Goal: Use online tool/utility: Utilize a website feature to perform a specific function

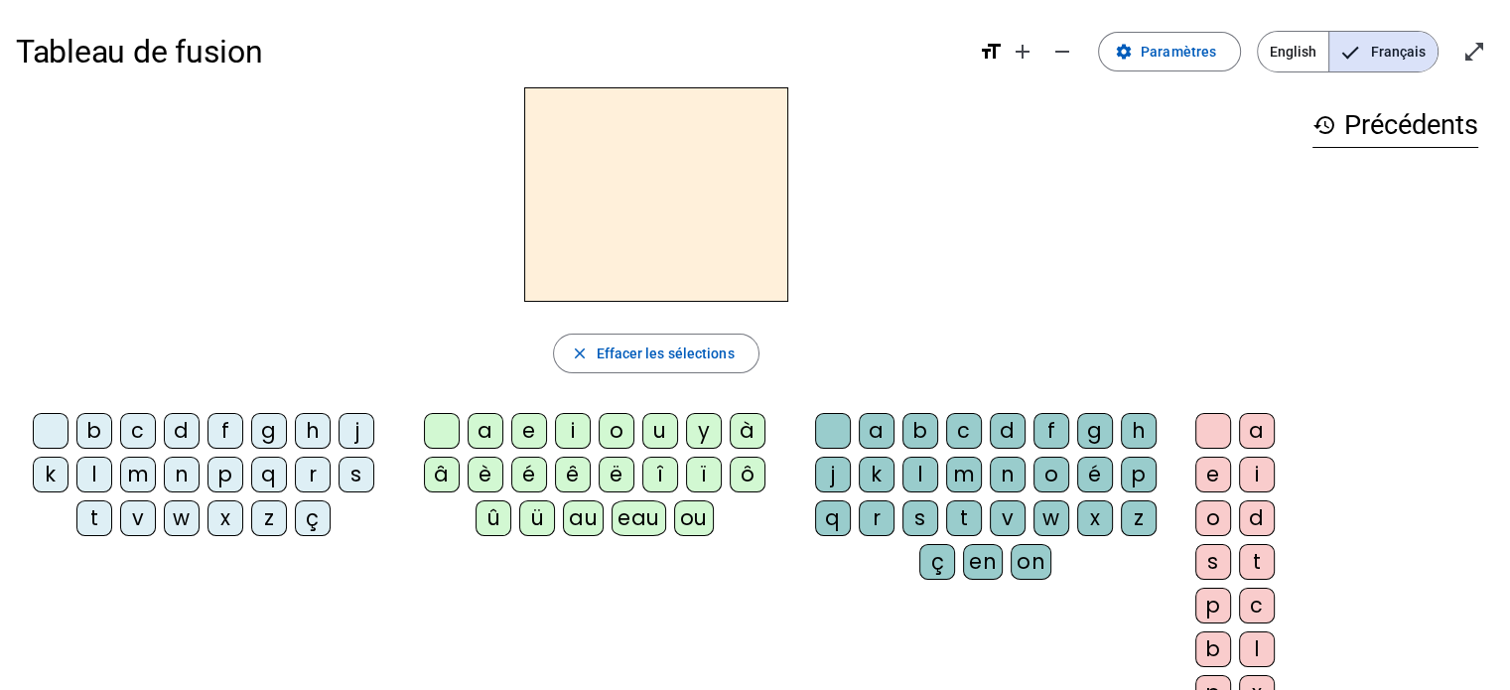
click at [137, 523] on div "v" at bounding box center [138, 518] width 36 height 36
click at [688, 523] on div "ou" at bounding box center [694, 518] width 40 height 36
click at [927, 510] on div "s" at bounding box center [920, 518] width 36 height 36
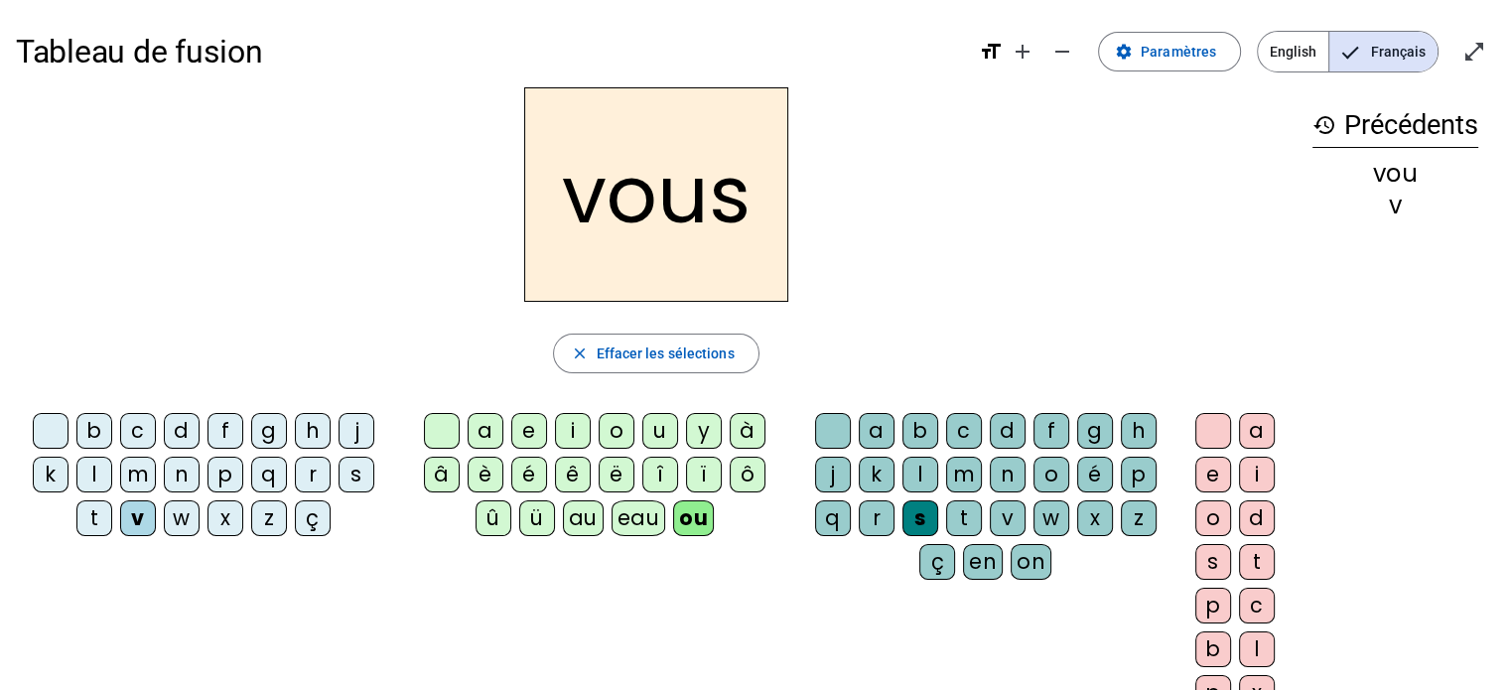
click at [359, 476] on div "s" at bounding box center [356, 475] width 36 height 36
click at [1202, 468] on div "e" at bounding box center [1213, 475] width 36 height 36
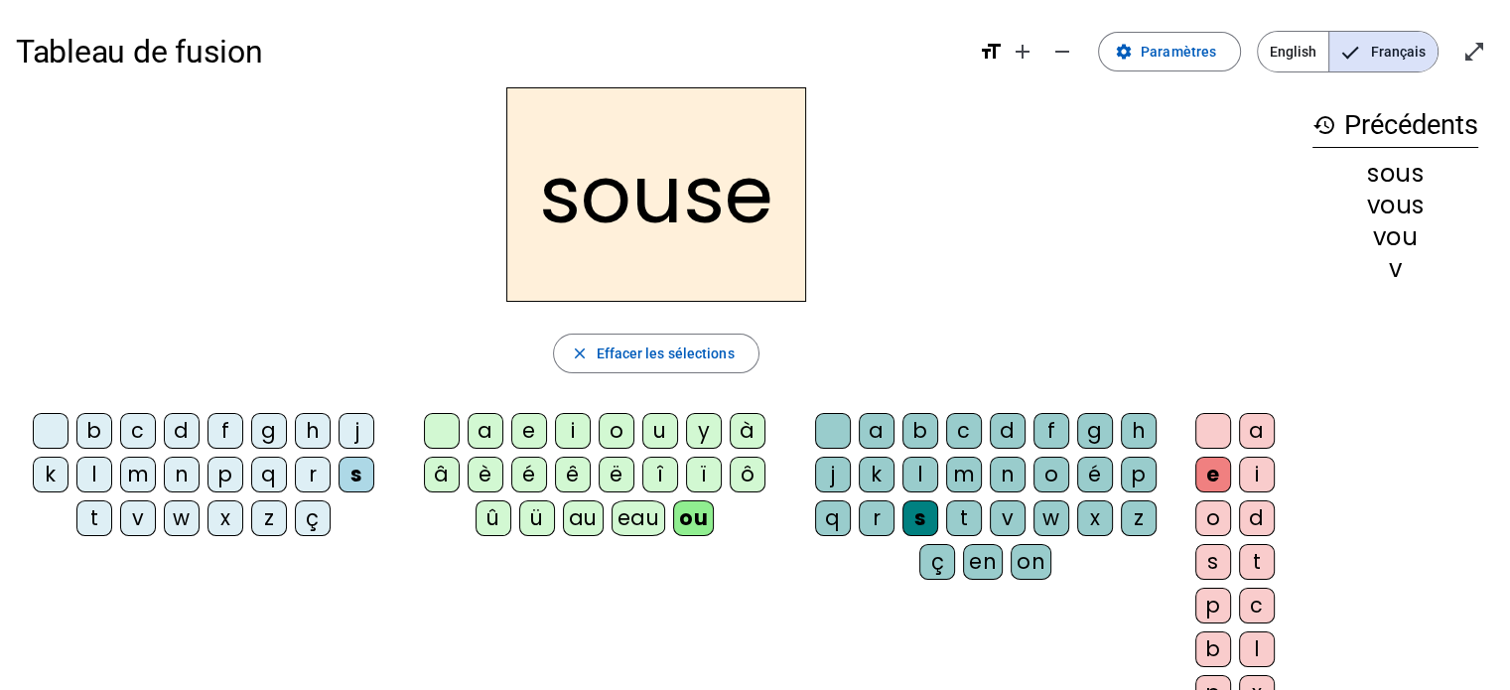
click at [1202, 468] on div "e" at bounding box center [1213, 475] width 36 height 36
click at [655, 346] on span "Effacer les sélections" at bounding box center [665, 353] width 138 height 24
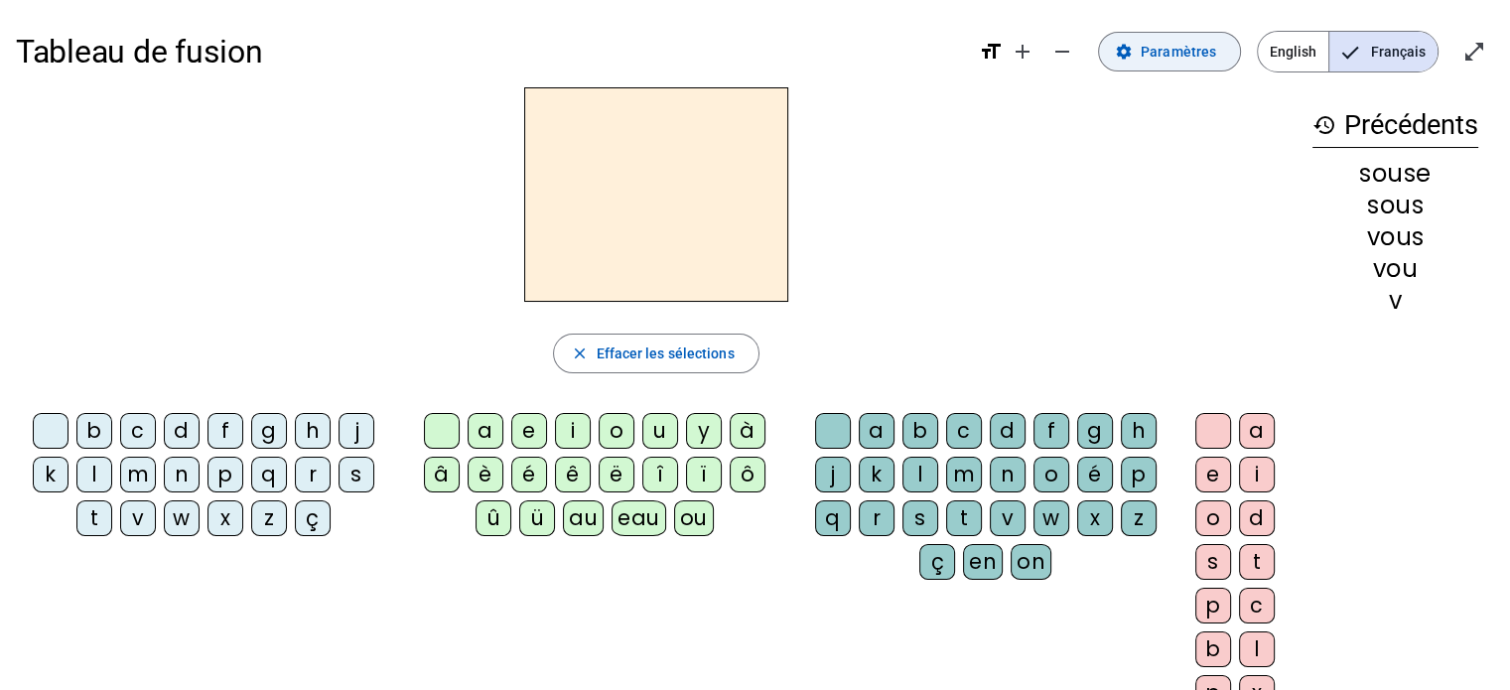
click at [1167, 59] on span "Paramètres" at bounding box center [1178, 52] width 75 height 24
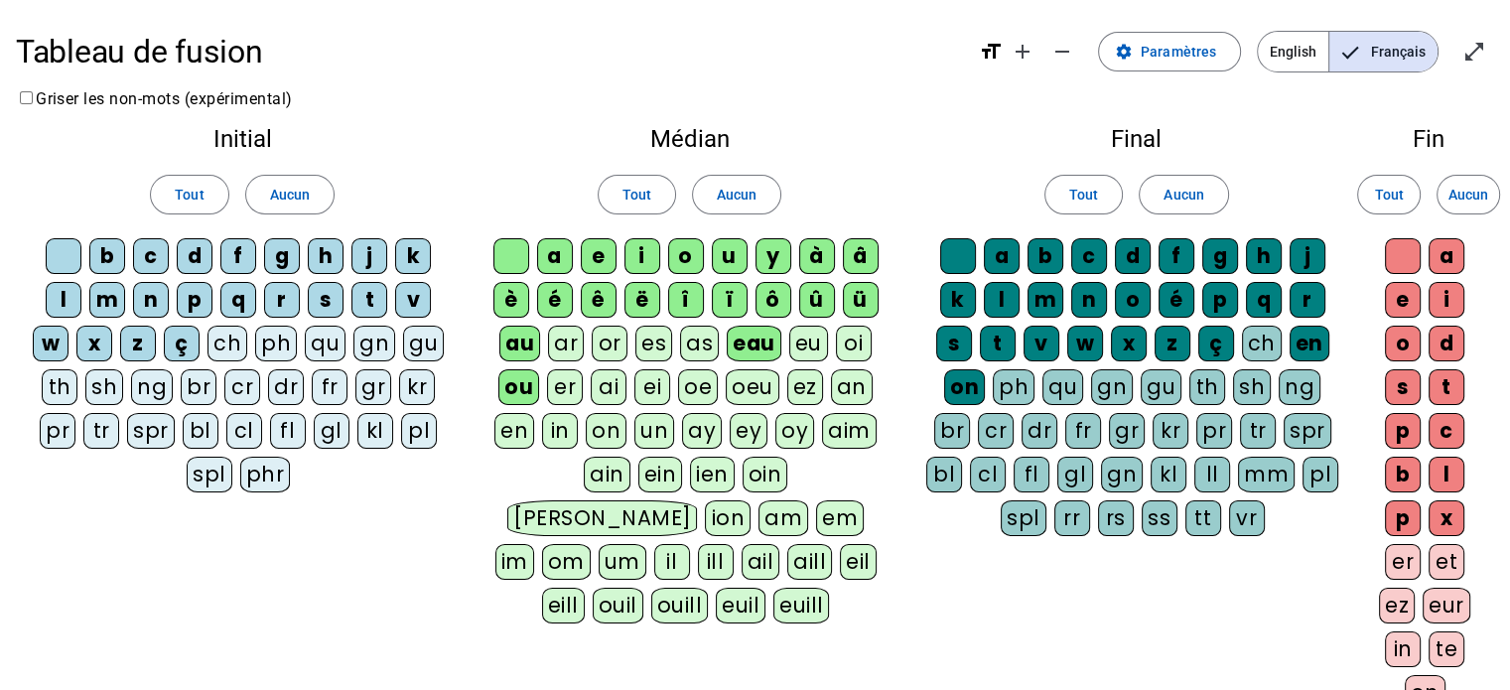
scroll to position [374, 0]
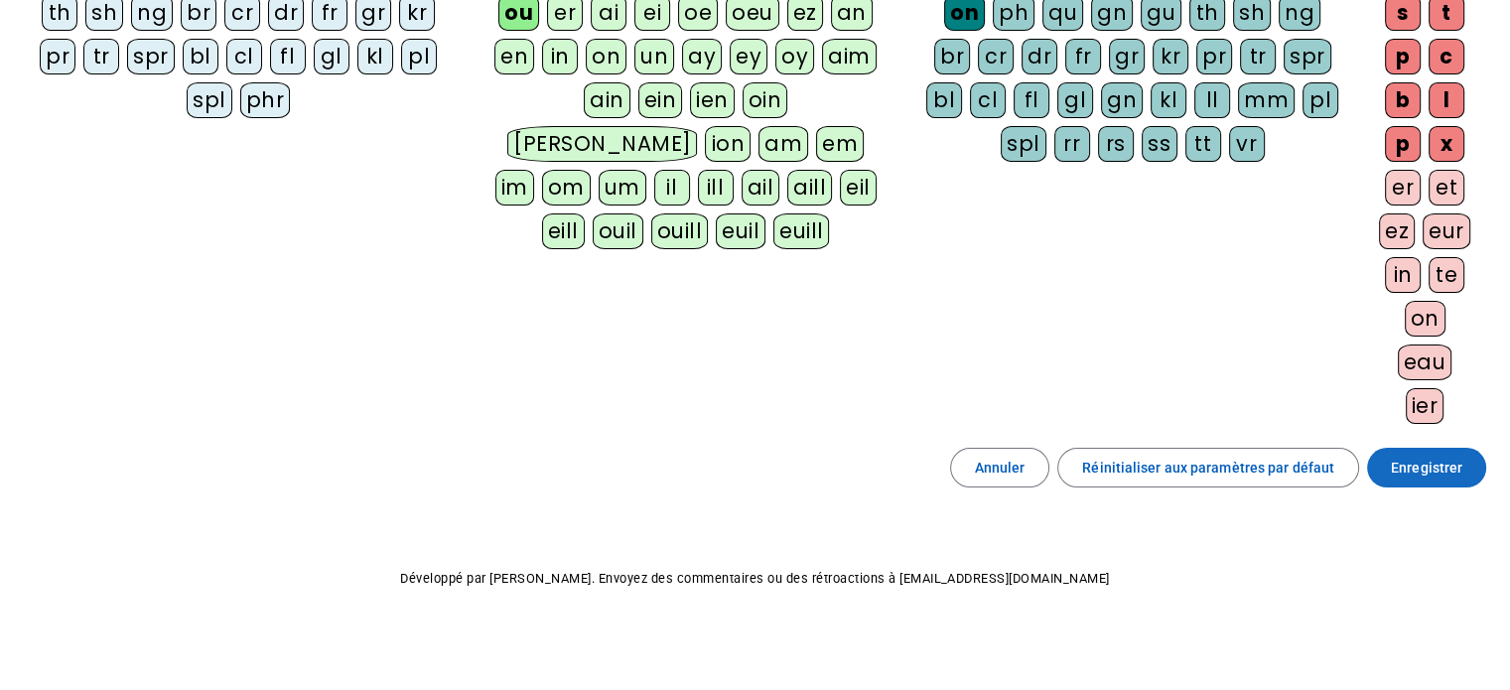
click at [1402, 465] on span "Enregistrer" at bounding box center [1426, 468] width 71 height 24
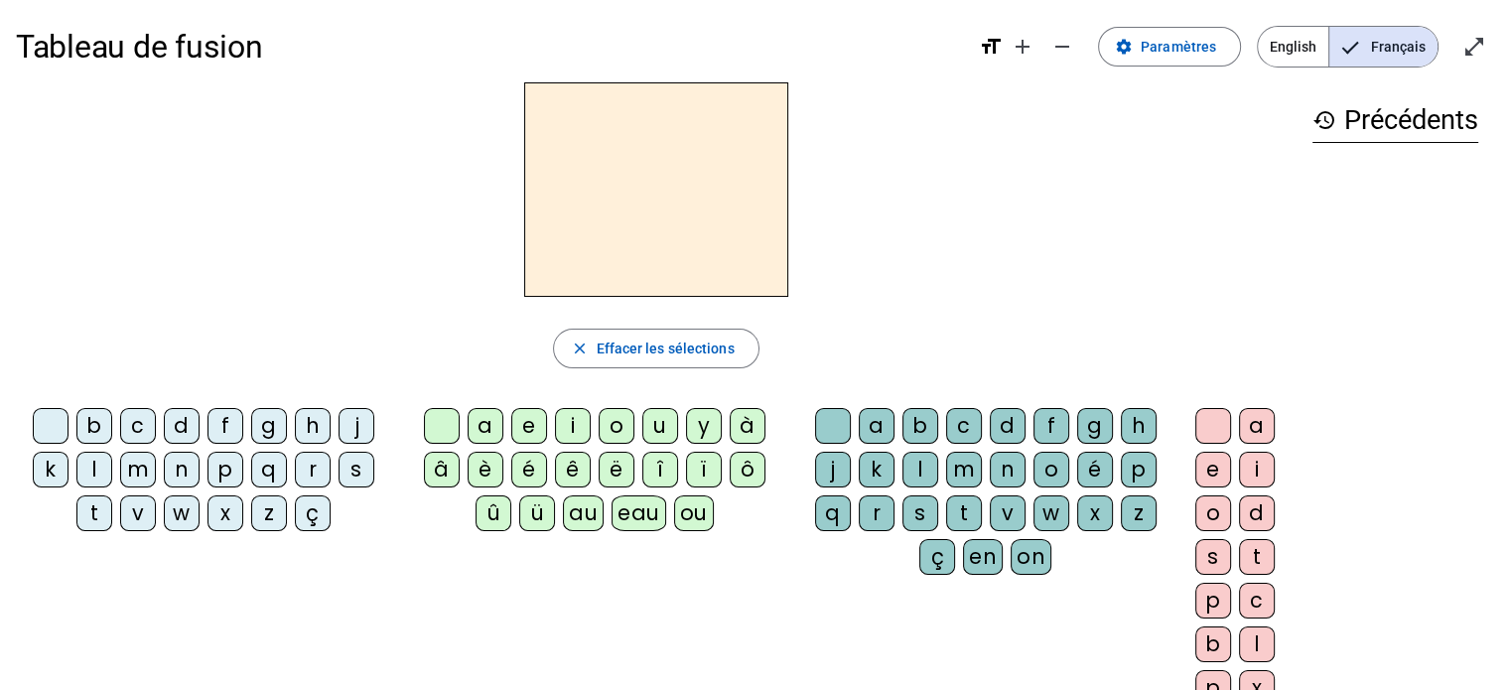
scroll to position [7, 0]
click at [352, 469] on div "s" at bounding box center [356, 468] width 36 height 36
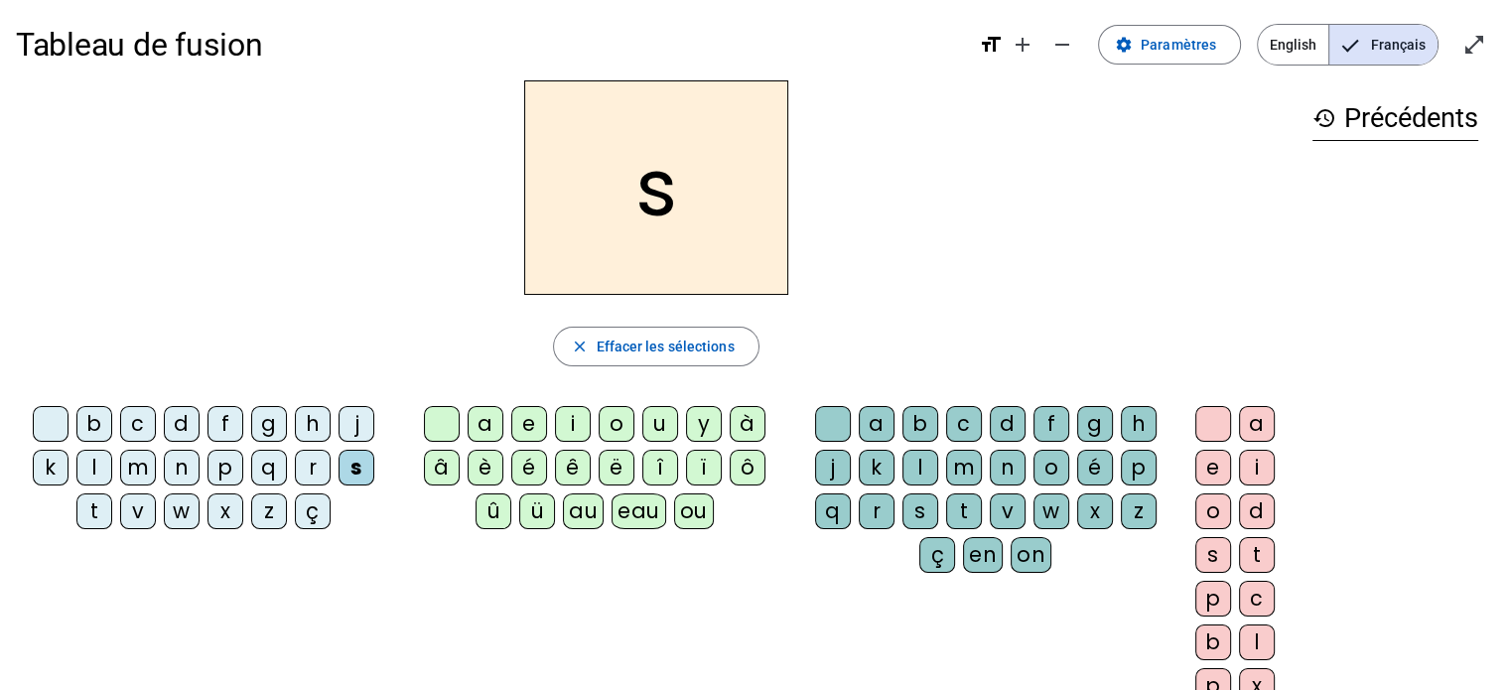
click at [684, 512] on div "ou" at bounding box center [694, 511] width 40 height 36
click at [1207, 470] on div "e" at bounding box center [1213, 468] width 36 height 36
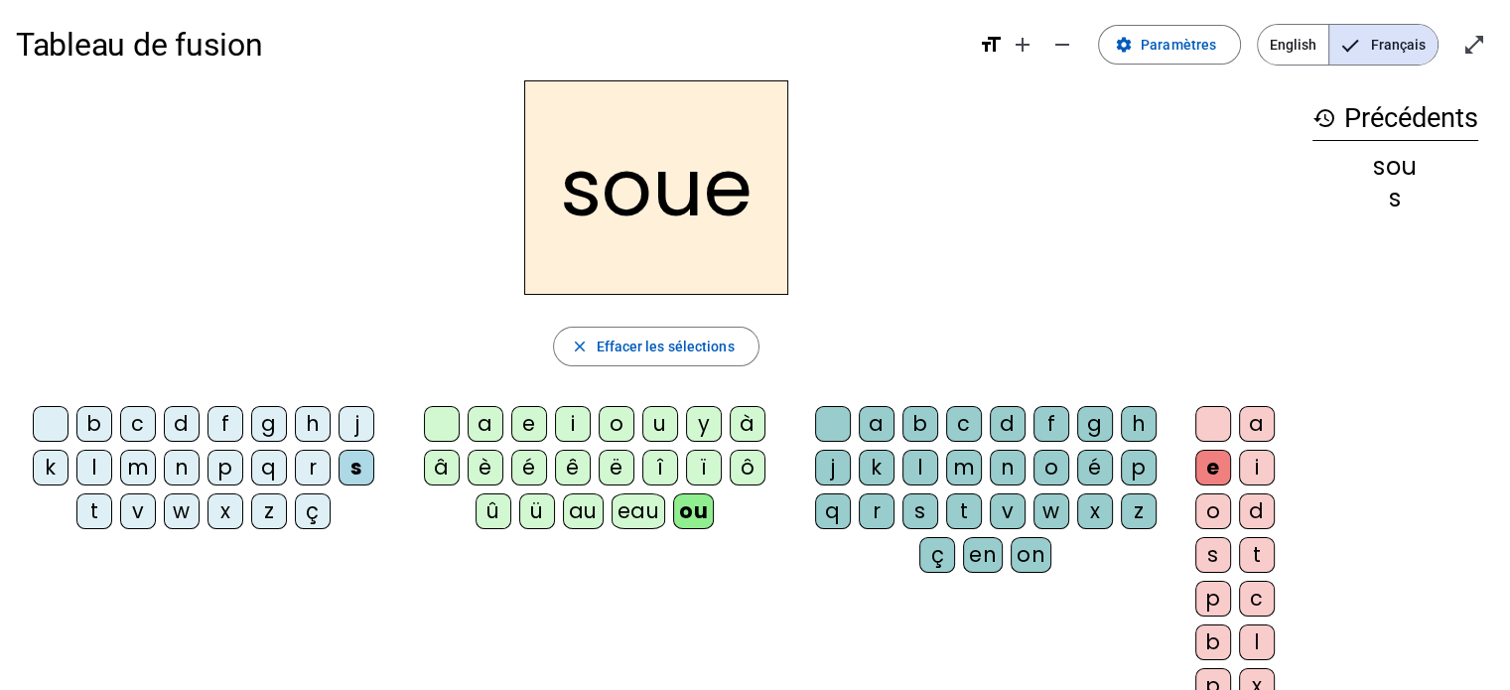
click at [1136, 471] on div "p" at bounding box center [1139, 468] width 36 height 36
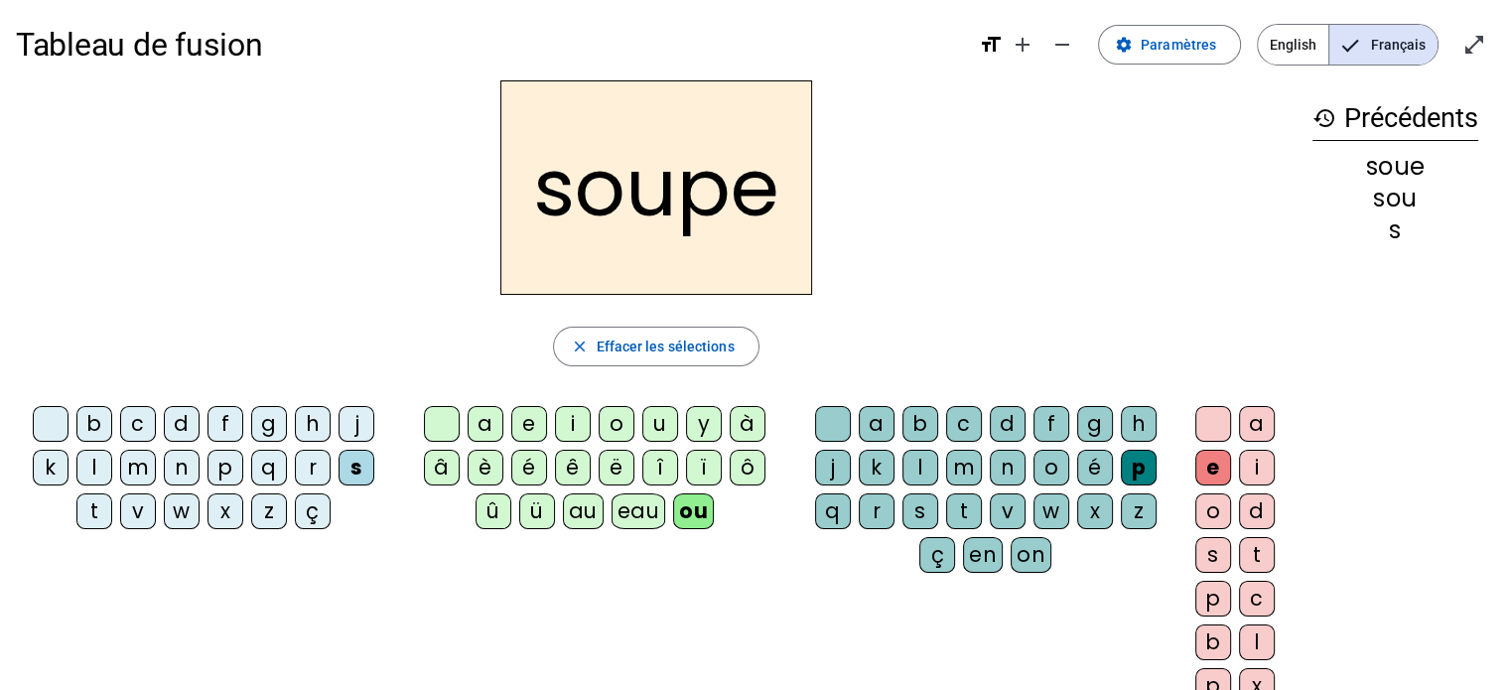
click at [138, 425] on div "c" at bounding box center [138, 424] width 36 height 36
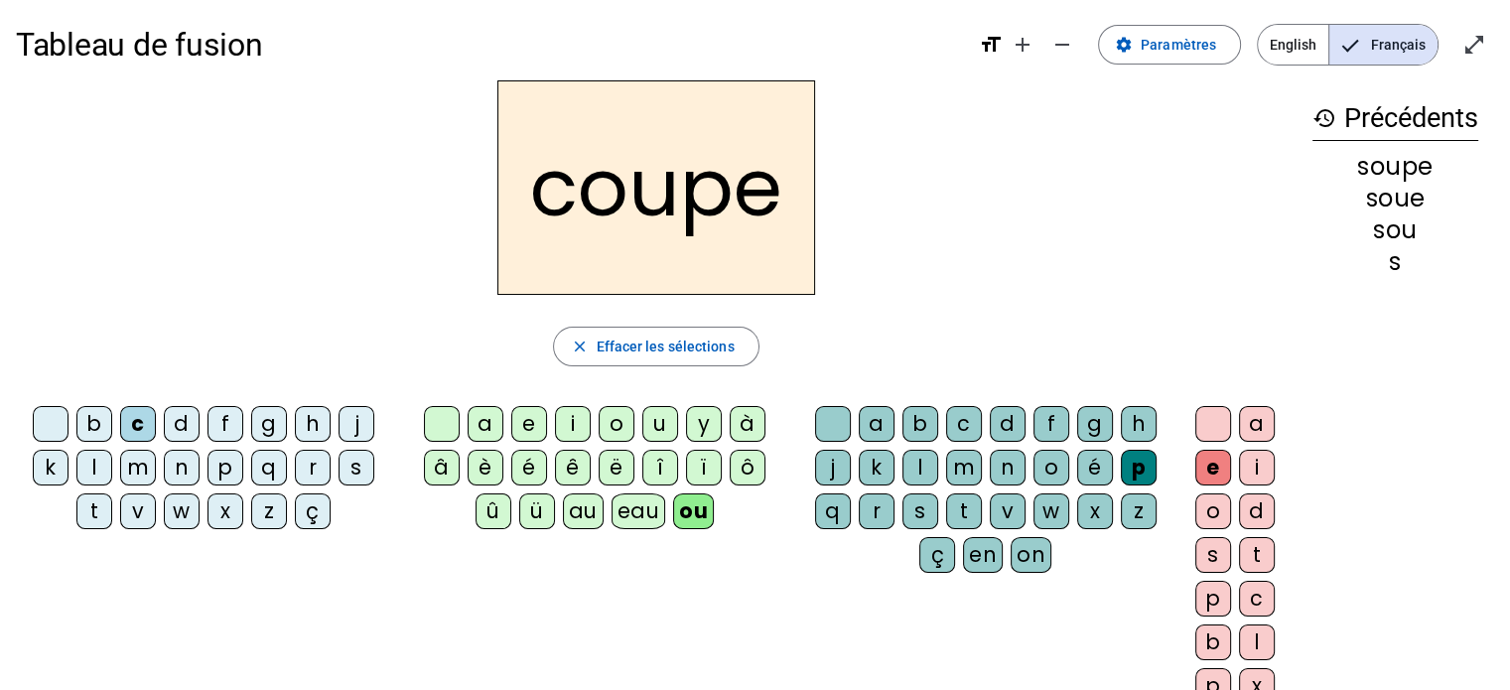
click at [963, 503] on div "t" at bounding box center [964, 511] width 36 height 36
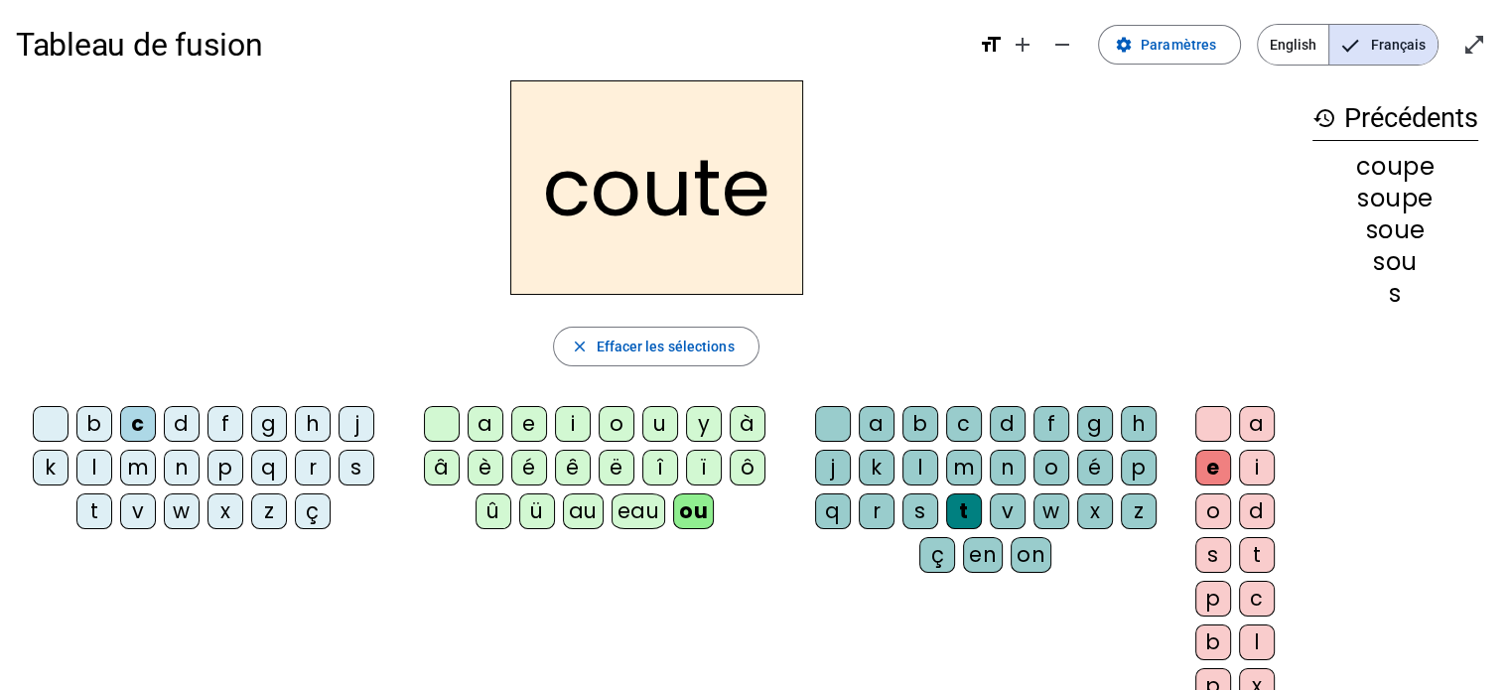
click at [1007, 418] on div "d" at bounding box center [1008, 424] width 36 height 36
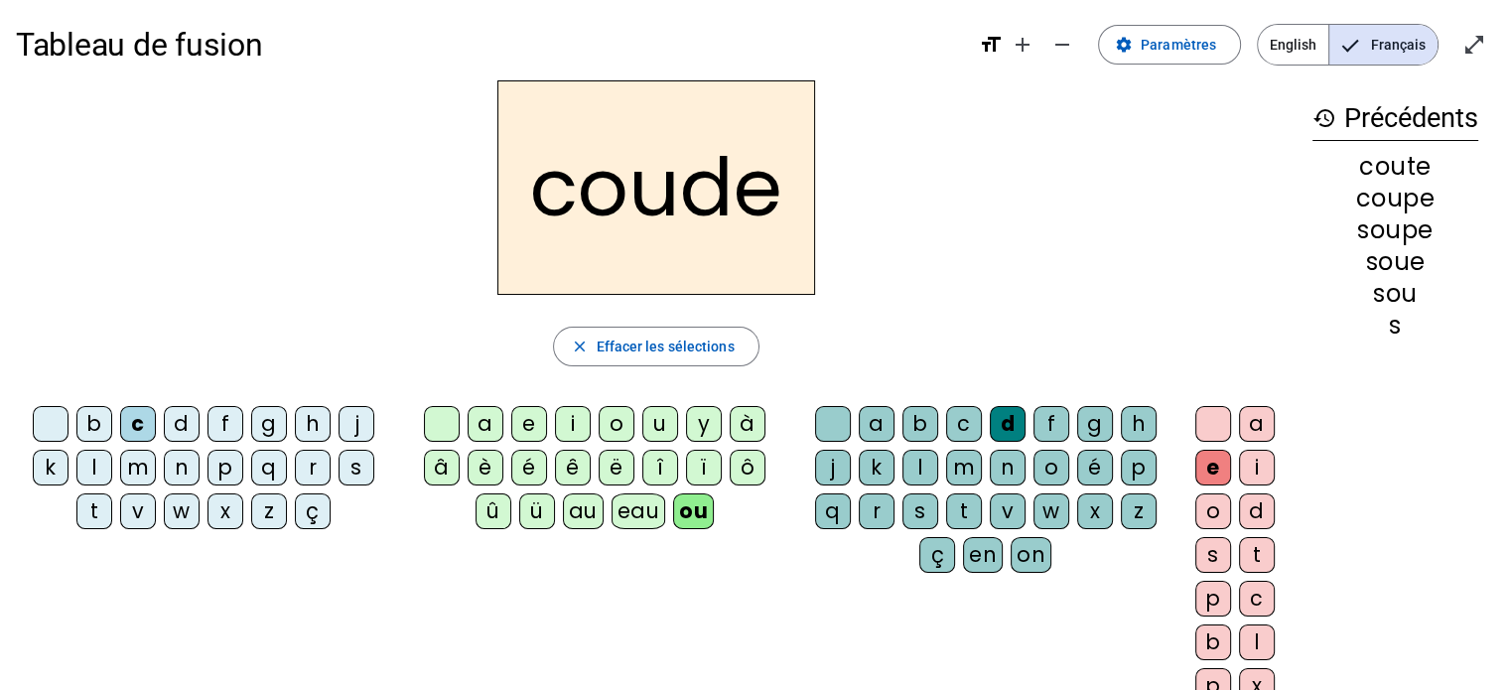
click at [92, 416] on div "b" at bounding box center [94, 424] width 36 height 36
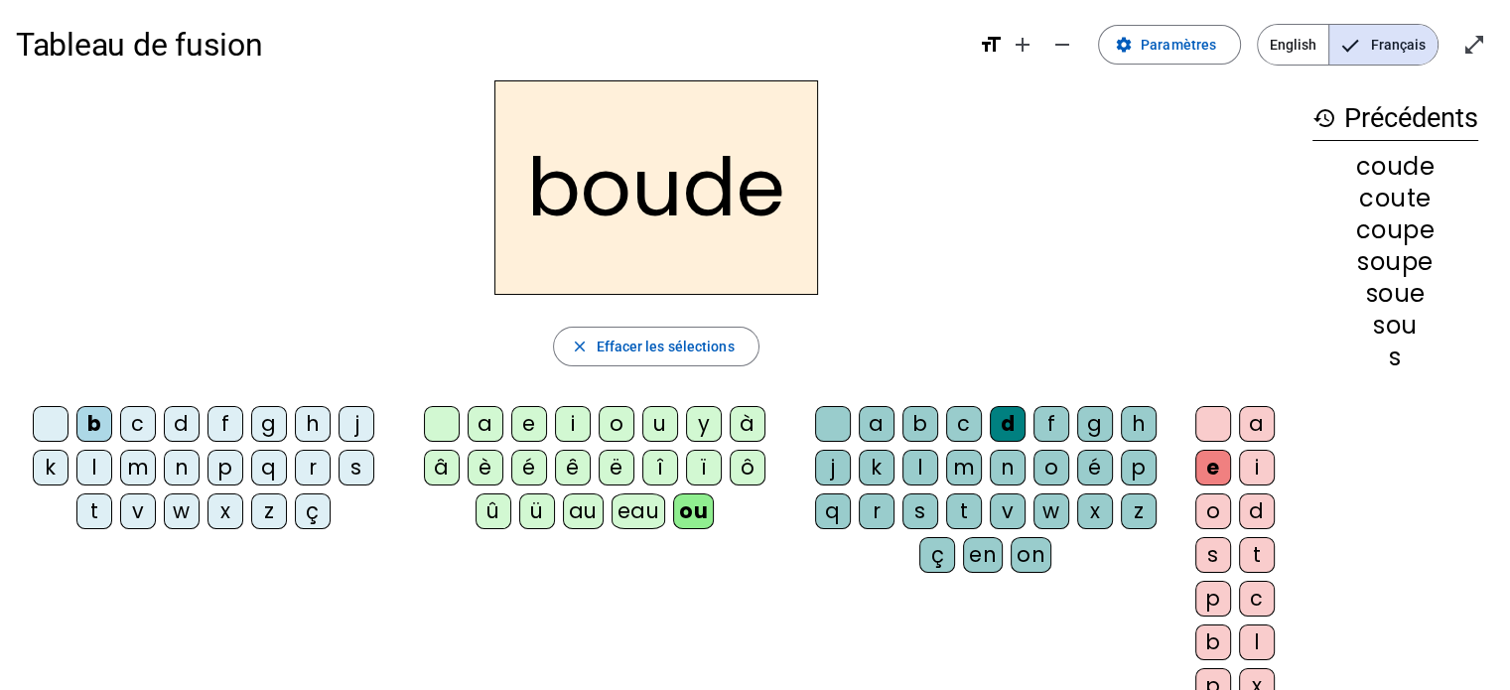
click at [97, 511] on div "t" at bounding box center [94, 511] width 36 height 36
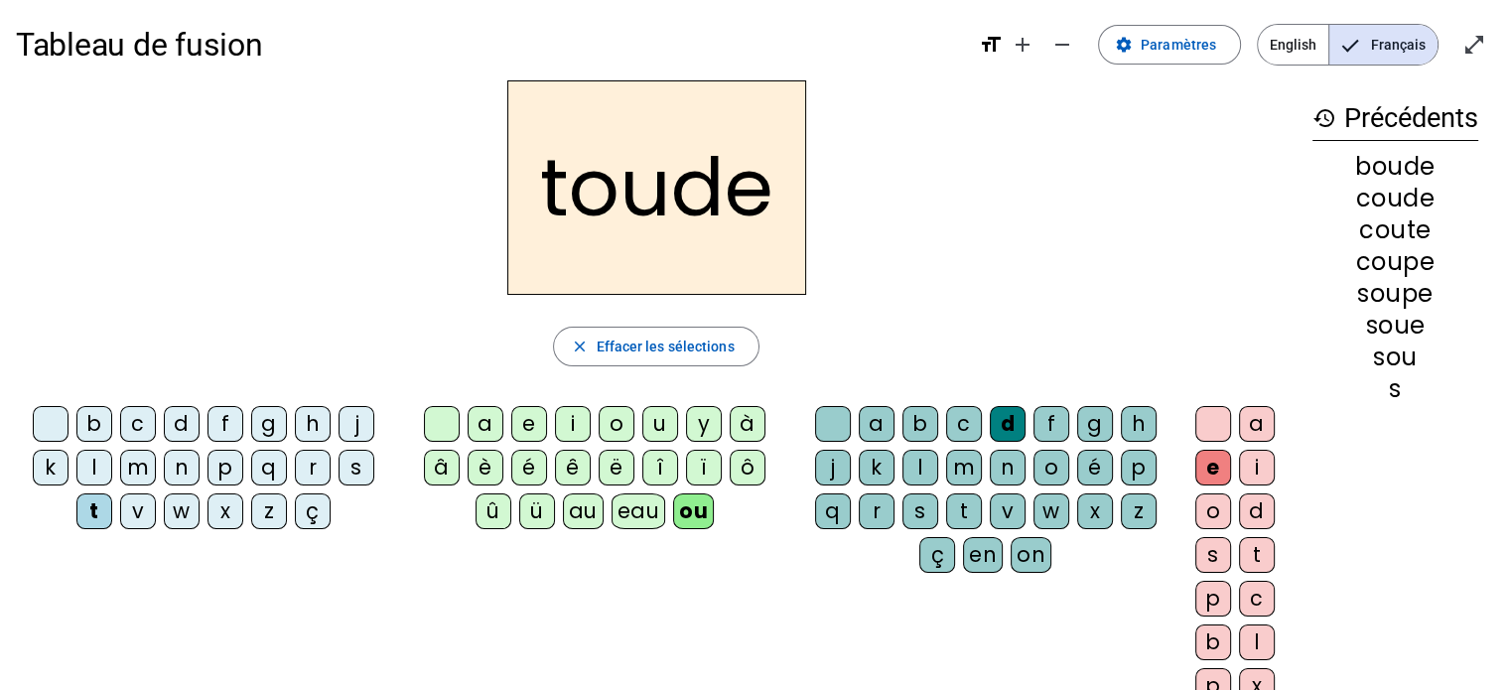
click at [957, 507] on div "t" at bounding box center [964, 511] width 36 height 36
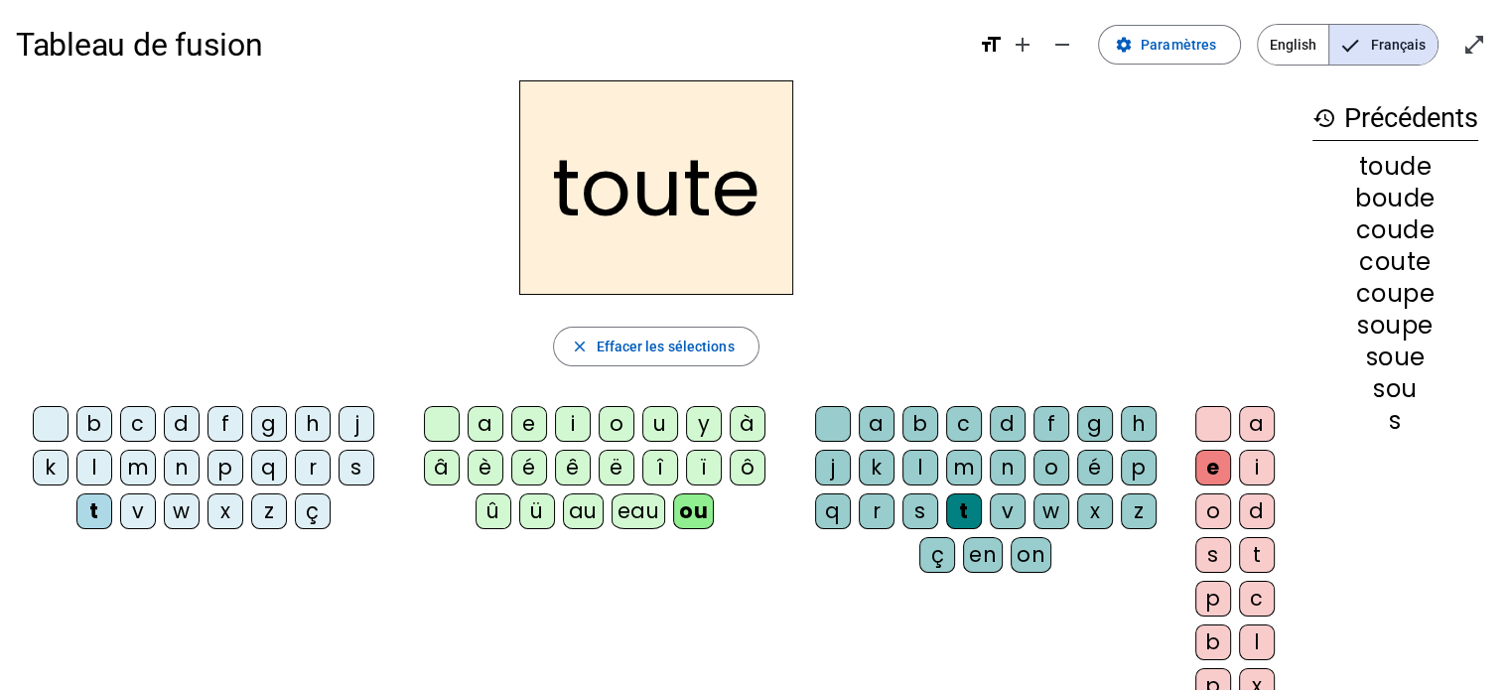
click at [318, 468] on div "r" at bounding box center [313, 468] width 36 height 36
